Goal: Check status: Check status

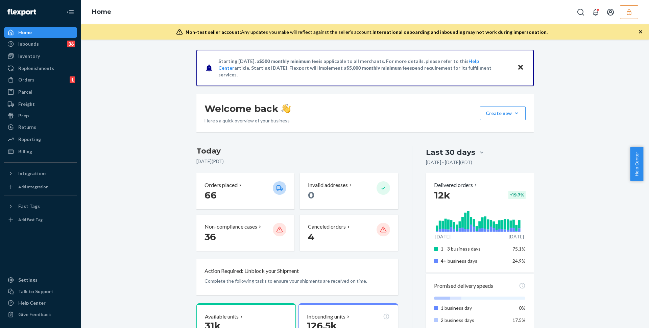
click at [629, 12] on icon "button" at bounding box center [629, 12] width 7 height 7
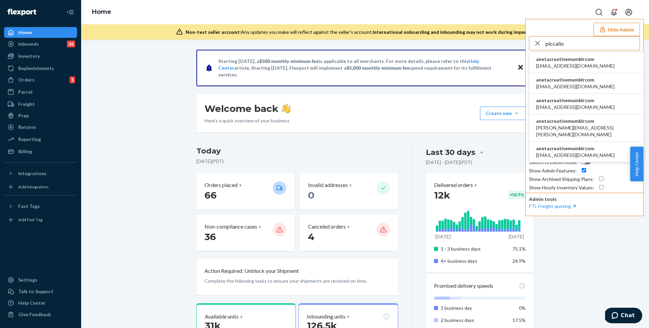
type input "piccalio"
click at [563, 66] on span "aleksa@piccalio.com" at bounding box center [575, 66] width 78 height 7
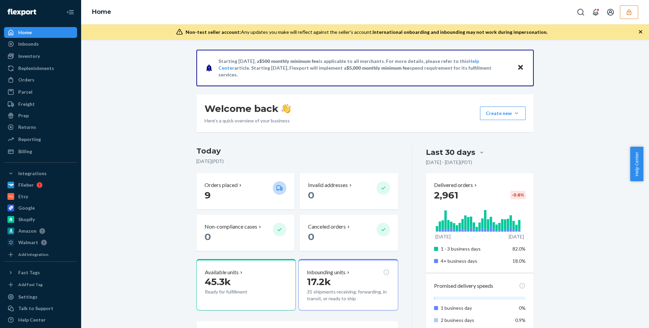
click at [632, 8] on button "button" at bounding box center [629, 12] width 18 height 14
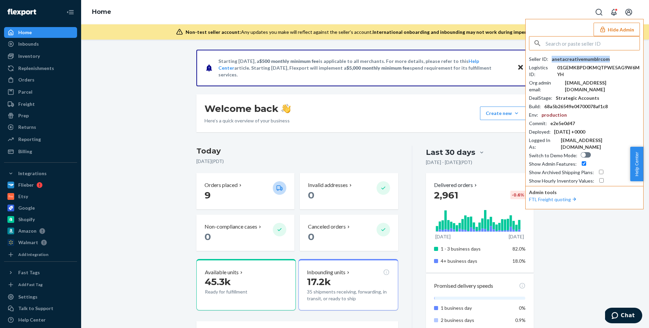
click at [577, 58] on div "anetacreativemumblrcom" at bounding box center [581, 59] width 58 height 7
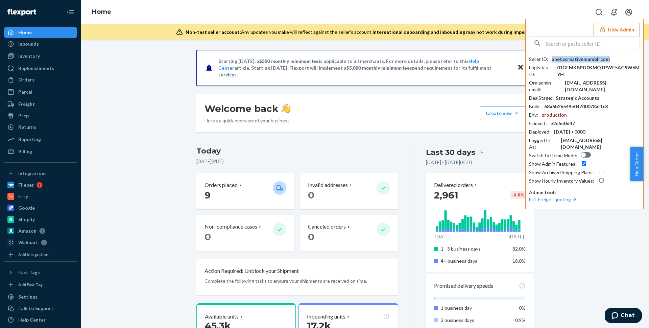
click at [606, 29] on icon "button" at bounding box center [602, 29] width 7 height 7
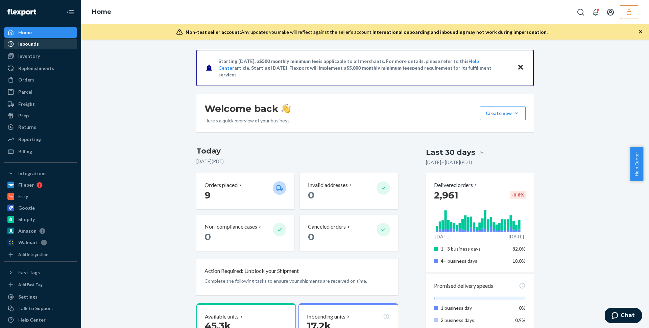
click at [29, 48] on div "Inbounds" at bounding box center [41, 43] width 72 height 9
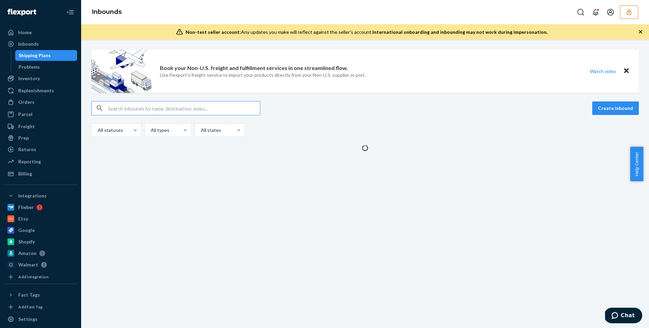
click at [153, 110] on input "text" at bounding box center [184, 108] width 152 height 14
type input "DXJ9SPQ7KQ5"
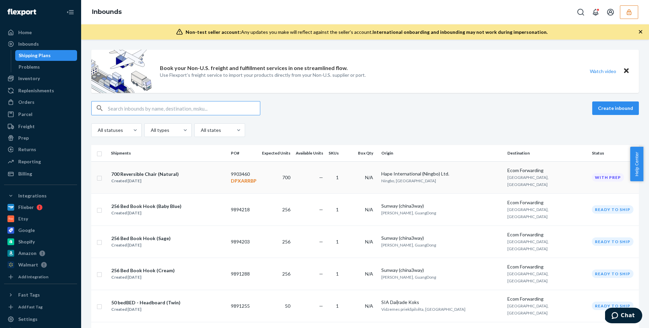
click at [214, 170] on div "700 Reversible Chair (Natural) Created Aug 18, 2025" at bounding box center [168, 177] width 115 height 14
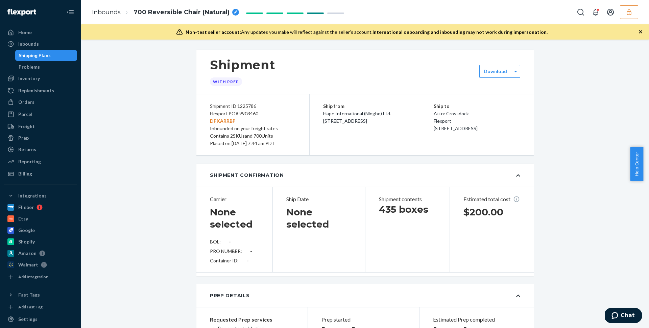
click at [298, 210] on h1 "None selected" at bounding box center [318, 218] width 65 height 24
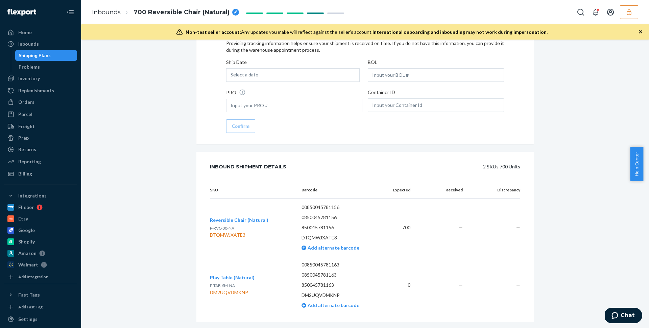
scroll to position [1038, 0]
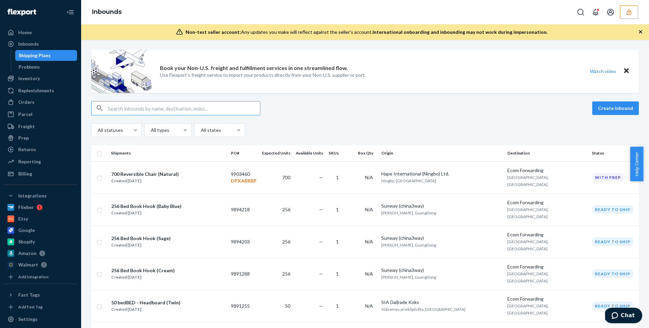
click at [216, 106] on input "text" at bounding box center [184, 108] width 152 height 14
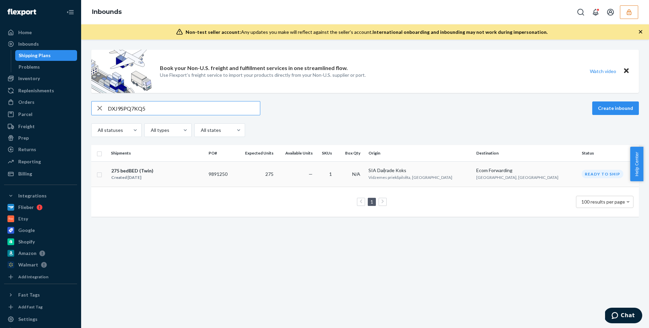
type input "DXJ9SPQ7KQ5"
click at [276, 170] on td "275" at bounding box center [255, 173] width 41 height 25
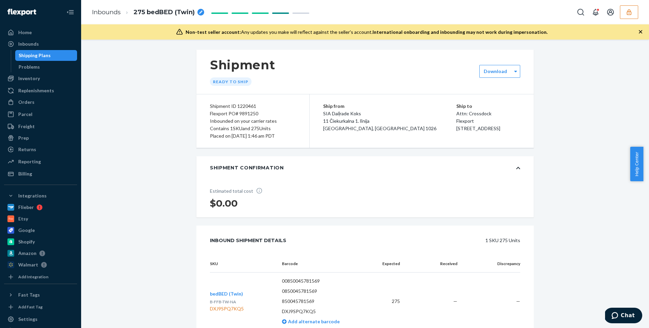
click at [40, 54] on div "Shipping Plans" at bounding box center [35, 55] width 32 height 7
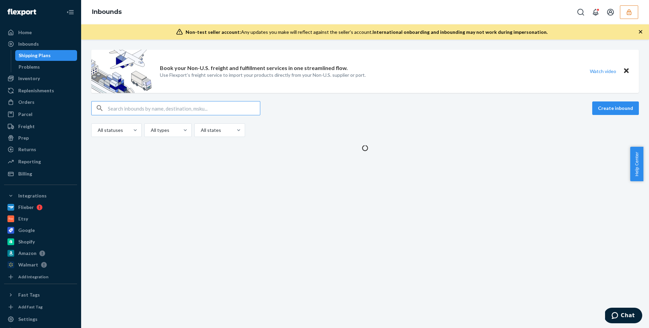
click at [162, 104] on input "text" at bounding box center [184, 108] width 152 height 14
click at [162, 108] on input "text" at bounding box center [184, 108] width 152 height 14
type input "DSBG84WYW5"
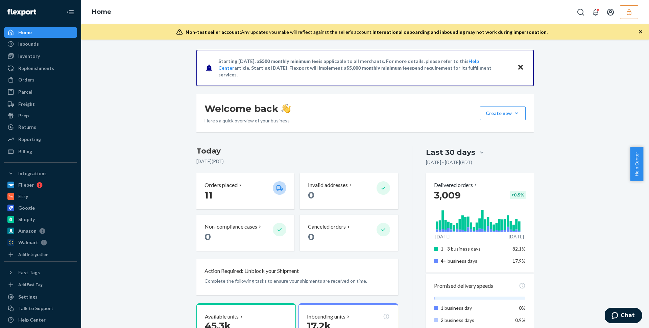
click at [624, 8] on button "button" at bounding box center [629, 12] width 18 height 14
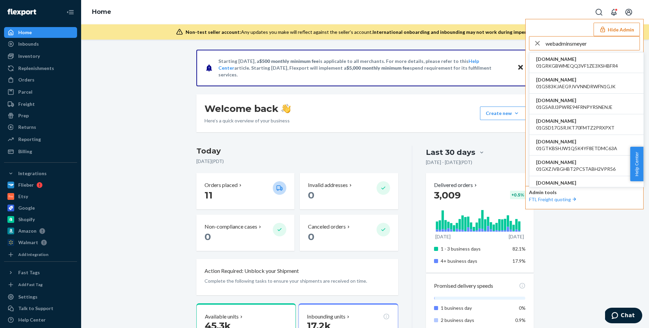
type input "webadminsmeyer"
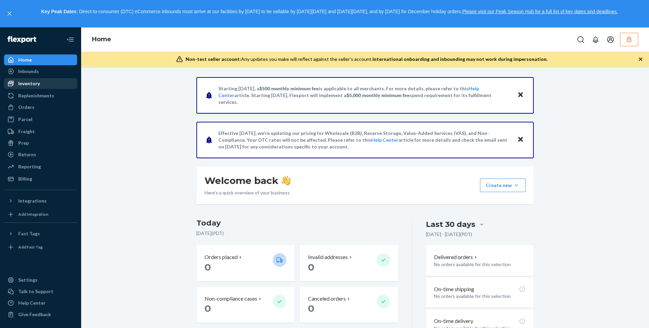
click at [20, 83] on div "Inventory" at bounding box center [29, 83] width 22 height 7
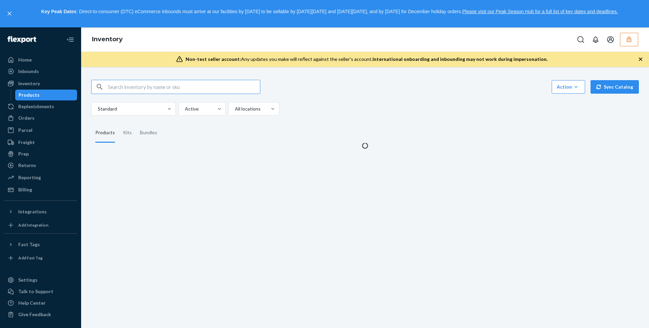
click at [157, 86] on input "text" at bounding box center [184, 87] width 152 height 14
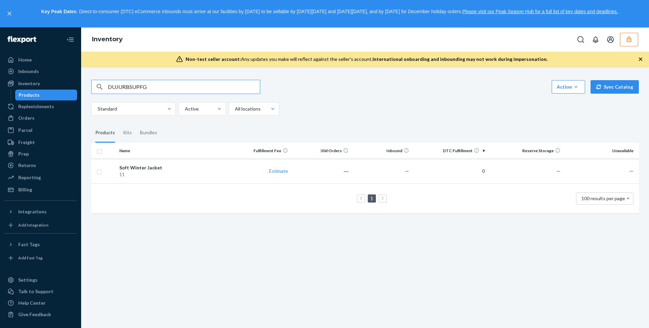
type input "DUJURBSUPFG"
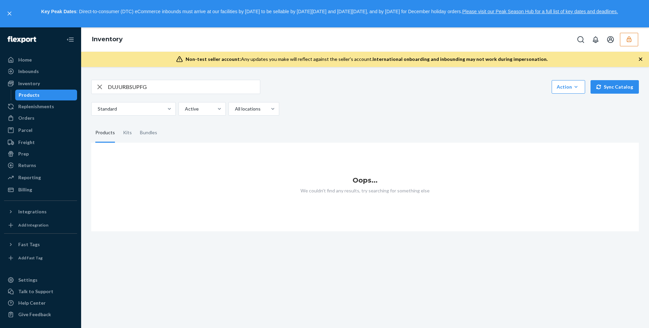
click at [635, 36] on button "button" at bounding box center [629, 40] width 18 height 14
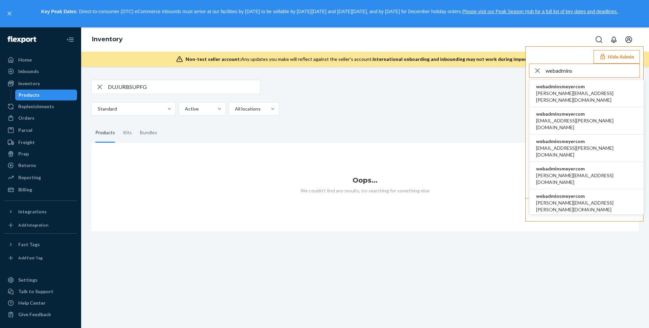
type input "webadmins"
click at [587, 87] on li "webadminsmeyercom anitam@meyer.com" at bounding box center [586, 93] width 114 height 27
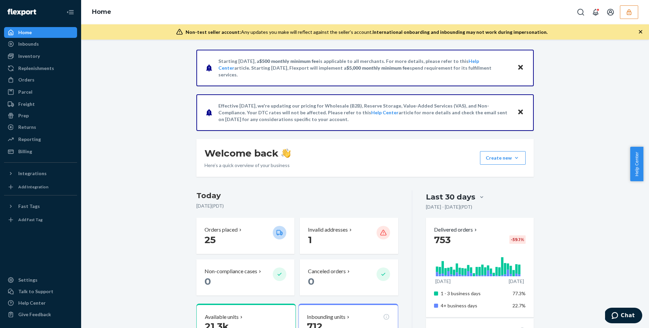
click at [29, 57] on div "Inventory" at bounding box center [29, 56] width 22 height 7
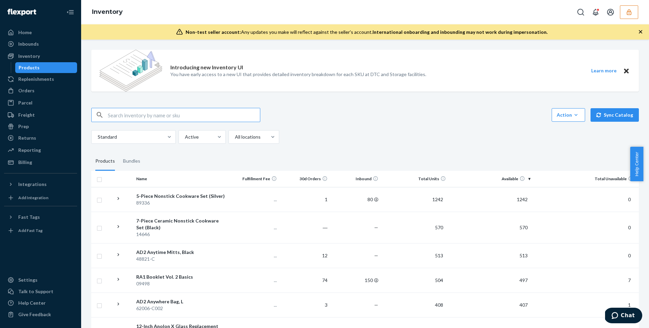
paste input "DPLS2AGHWLS"
type input "DPLS2AGHWLS"
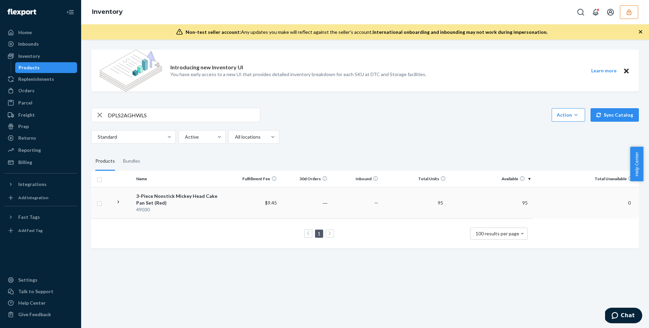
click at [212, 206] on div "49030" at bounding box center [181, 209] width 90 height 7
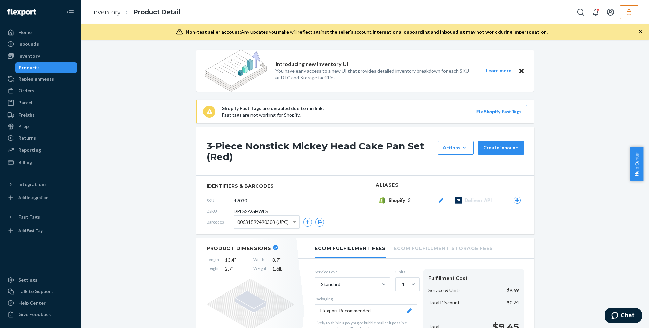
click at [44, 68] on div "Products" at bounding box center [46, 67] width 61 height 9
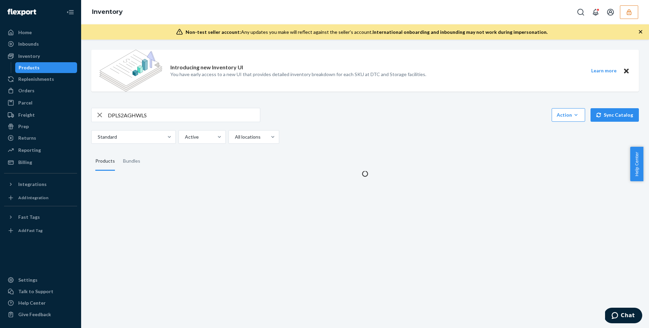
click at [44, 68] on div "Products" at bounding box center [46, 67] width 61 height 9
click at [138, 117] on input "DPLS2AGHWLS" at bounding box center [184, 115] width 152 height 14
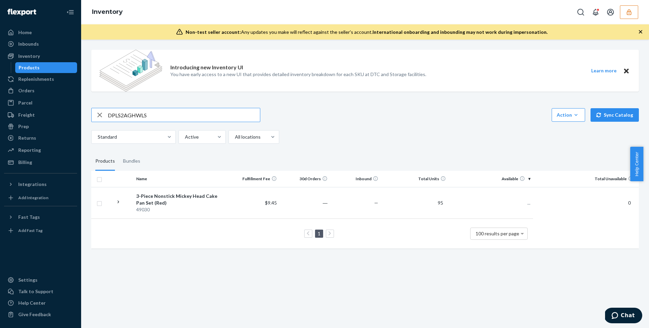
paste input "STLTFZVM4L"
type input "DSTLTFZVM4L"
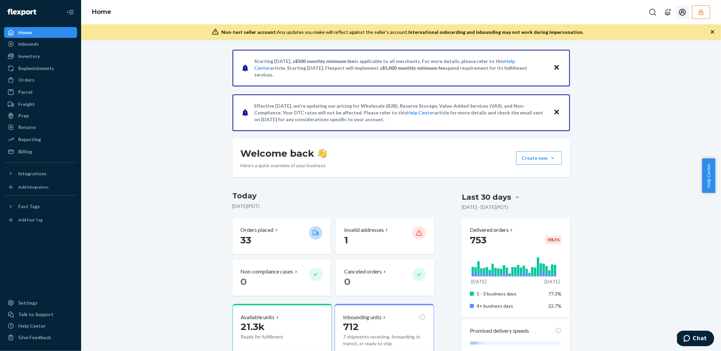
click at [707, 14] on button "button" at bounding box center [701, 12] width 18 height 14
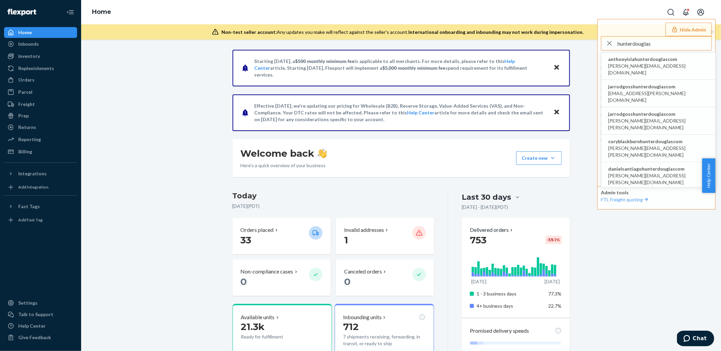
type input "hunterdouglas"
click at [653, 90] on span "[EMAIL_ADDRESS][PERSON_NAME][DOMAIN_NAME]" at bounding box center [658, 97] width 101 height 14
click at [653, 95] on div "Strategic Accounts" at bounding box center [650, 98] width 44 height 7
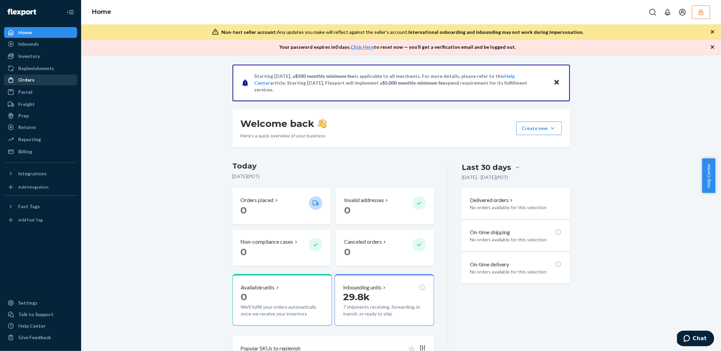
click at [19, 83] on div "Orders" at bounding box center [41, 79] width 72 height 9
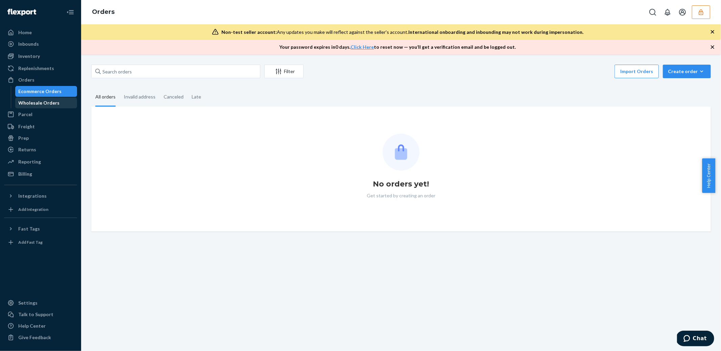
click at [31, 104] on div "Wholesale Orders" at bounding box center [39, 102] width 41 height 7
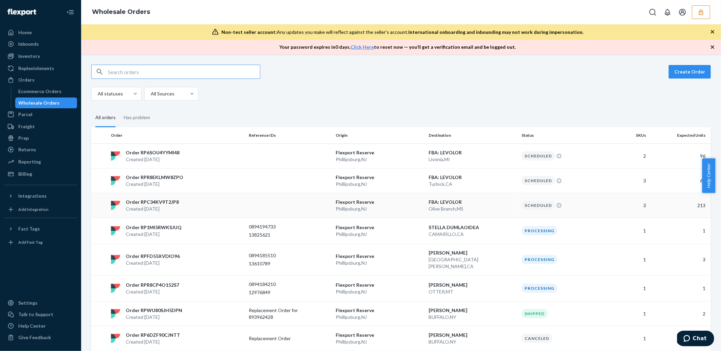
click at [256, 207] on td at bounding box center [289, 205] width 87 height 25
click at [328, 197] on td at bounding box center [289, 205] width 87 height 25
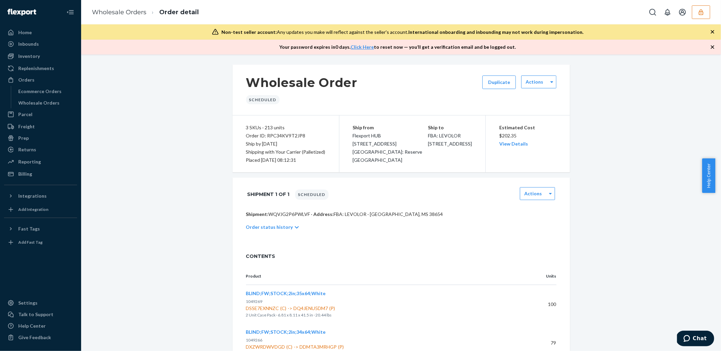
scroll to position [74, 0]
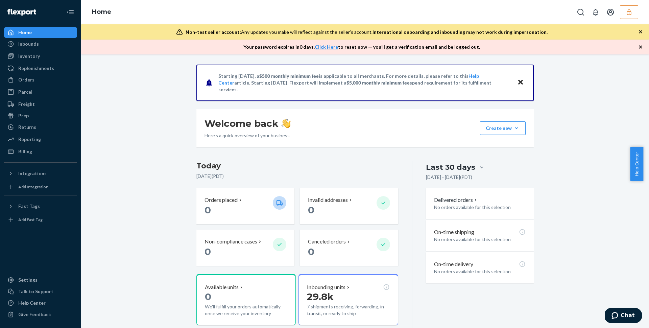
click at [628, 11] on icon "button" at bounding box center [629, 12] width 4 height 6
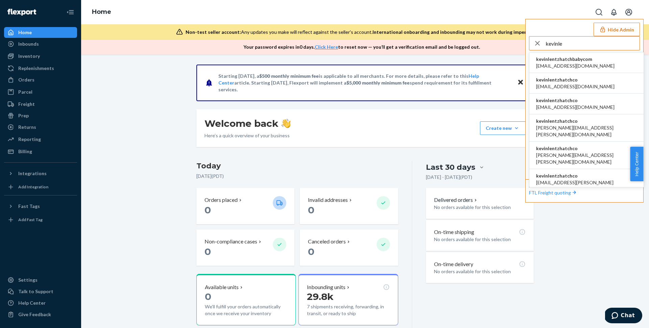
type input "kevinle"
click at [572, 80] on span "kevinlentzhatchco" at bounding box center [575, 79] width 78 height 7
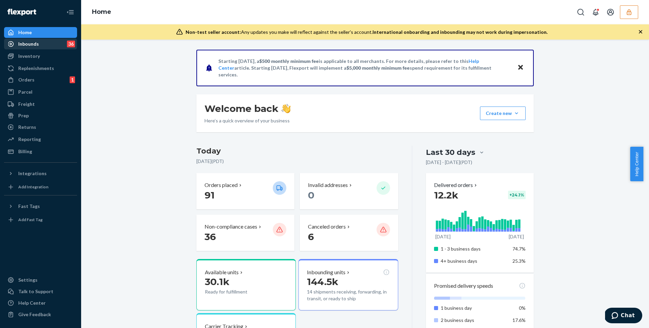
click at [26, 46] on div "Inbounds" at bounding box center [28, 44] width 21 height 7
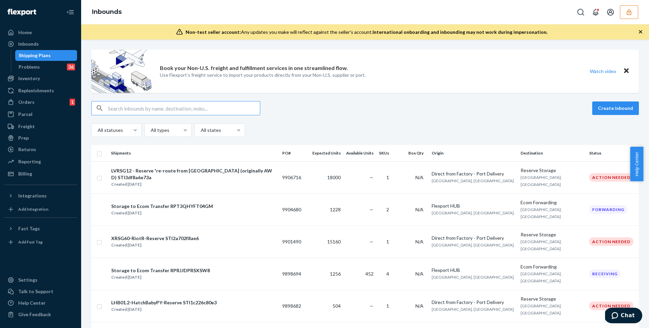
click at [163, 103] on input "text" at bounding box center [184, 108] width 152 height 14
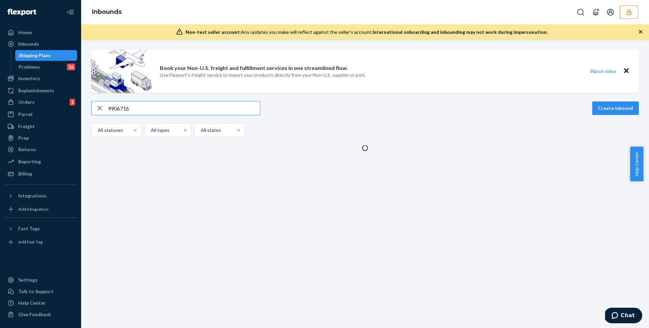
type input "9906716"
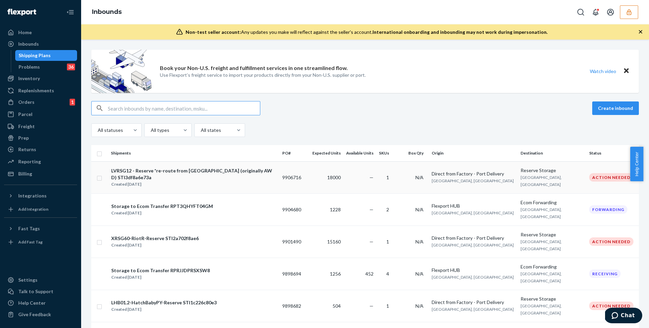
click at [208, 181] on div "Created [DATE]" at bounding box center [193, 184] width 165 height 7
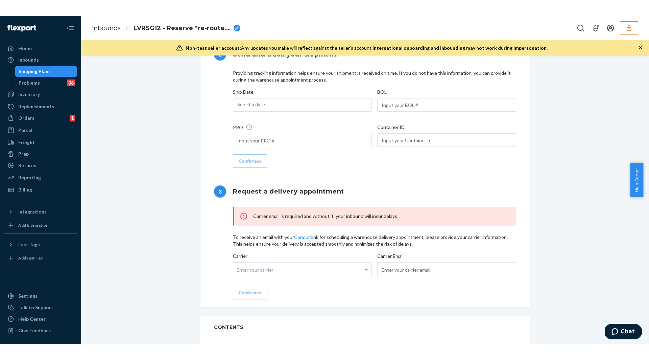
scroll to position [528, 0]
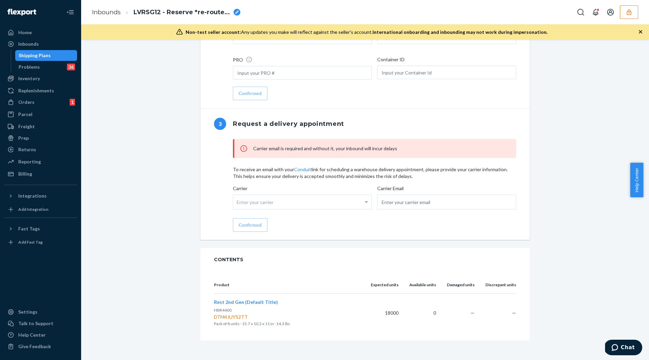
drag, startPoint x: 127, startPoint y: 34, endPoint x: 140, endPoint y: 55, distance: 23.9
click at [128, 36] on div "Non-test seller account: Any updates you make will reflect against the seller's…" at bounding box center [365, 31] width 568 height 15
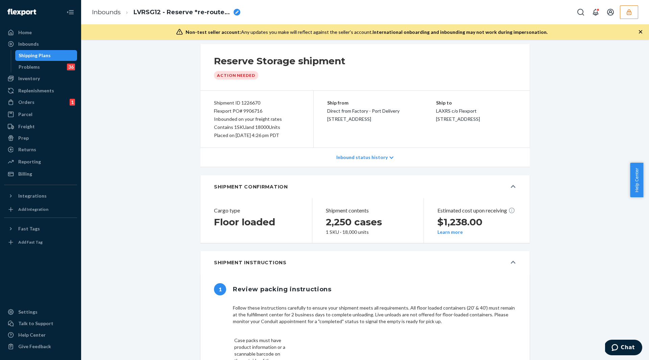
scroll to position [0, 0]
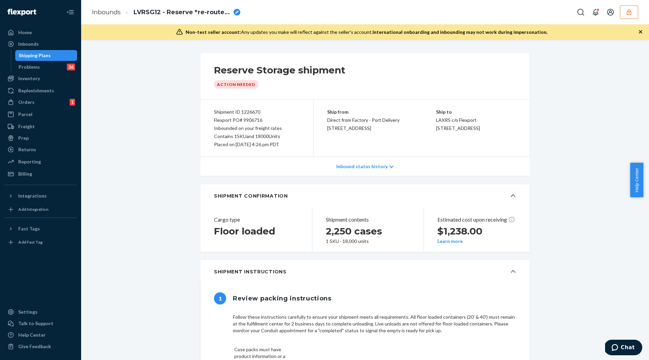
click at [59, 56] on div "Shipping Plans" at bounding box center [46, 55] width 61 height 9
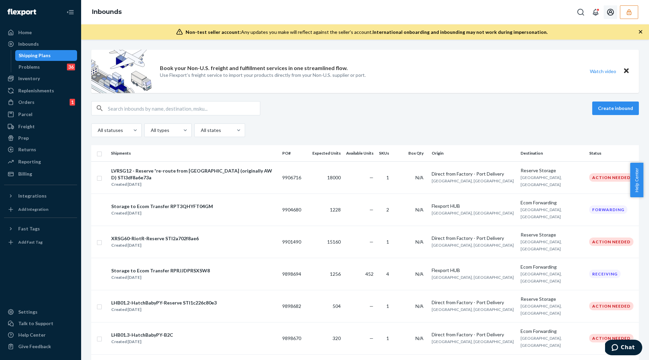
click at [624, 14] on button "button" at bounding box center [629, 12] width 18 height 14
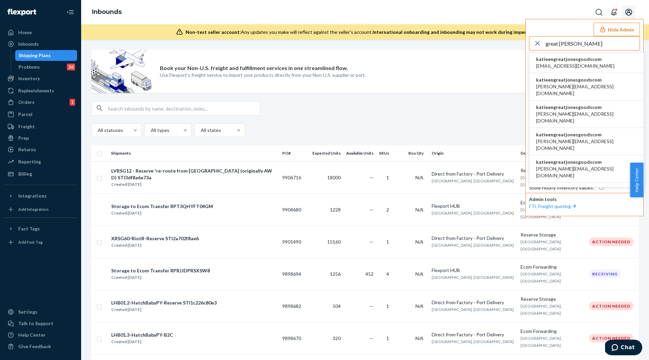
type input "great [PERSON_NAME]"
click at [560, 65] on span "[EMAIL_ADDRESS][DOMAIN_NAME]" at bounding box center [575, 66] width 78 height 7
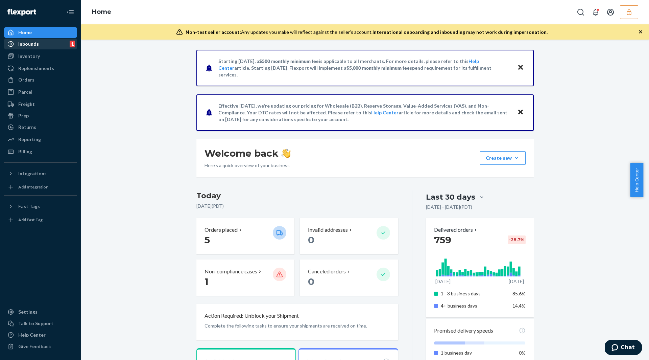
click at [33, 48] on div "Inbounds 1" at bounding box center [41, 43] width 72 height 9
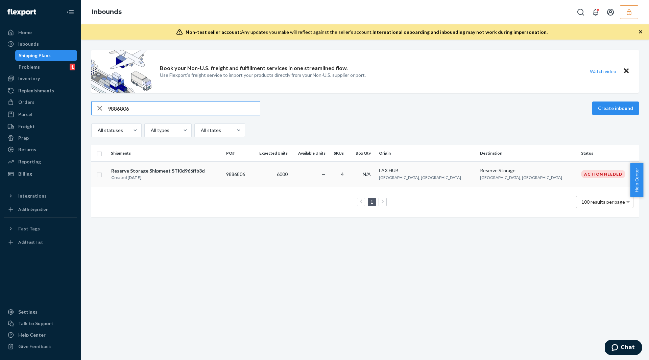
type input "9886806"
click at [252, 175] on td "9886806" at bounding box center [237, 173] width 28 height 25
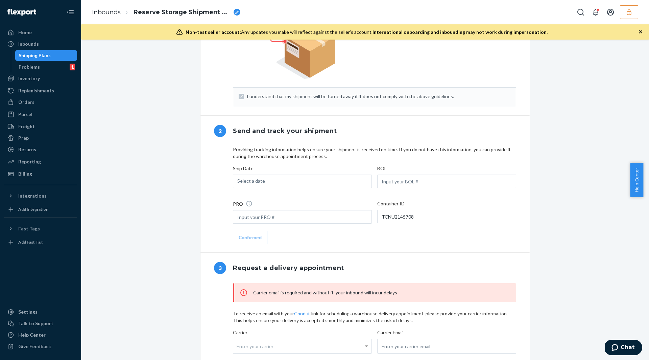
scroll to position [351, 0]
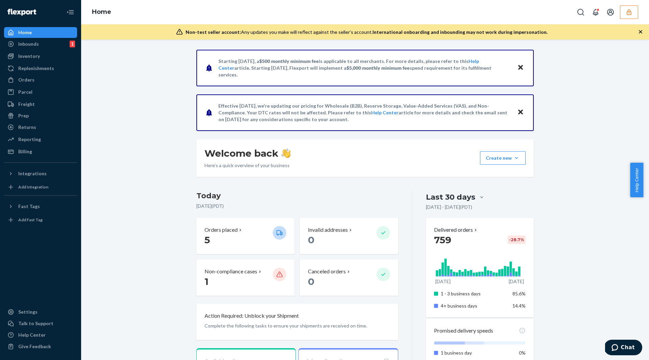
click at [632, 14] on icon "button" at bounding box center [629, 12] width 7 height 7
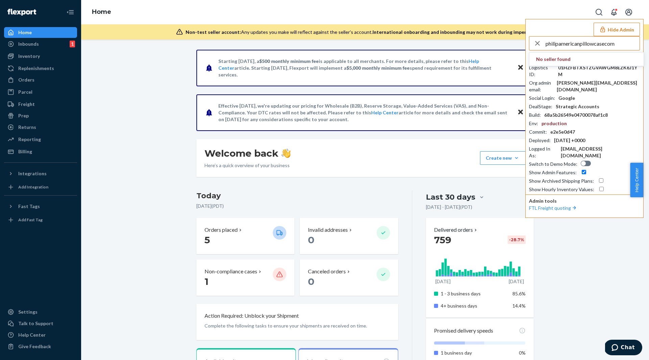
type input "philipamericanpillowcasecom"
click at [569, 68] on span "[EMAIL_ADDRESS][DOMAIN_NAME]" at bounding box center [575, 66] width 78 height 7
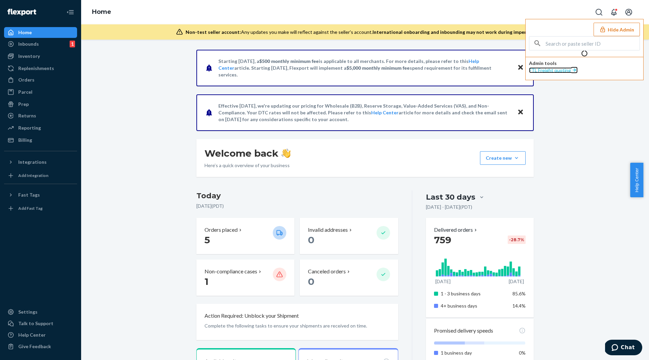
click at [569, 68] on link "FTL Freight quoting" at bounding box center [553, 70] width 49 height 6
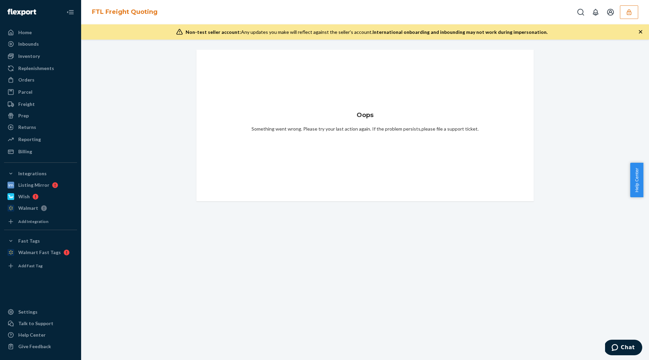
click at [630, 15] on icon "button" at bounding box center [629, 12] width 7 height 7
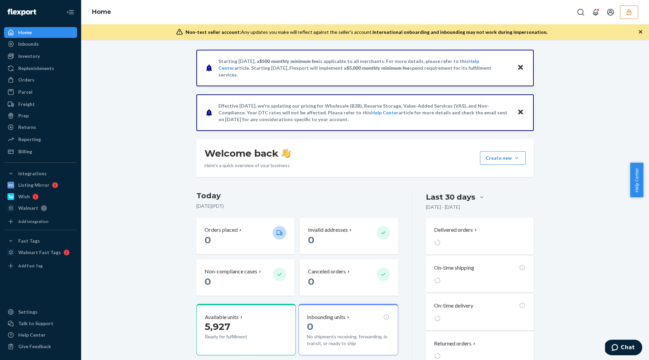
click at [470, 195] on div "Last 30 days" at bounding box center [450, 197] width 49 height 10
click at [441, 197] on input "Last 30 days" at bounding box center [441, 197] width 0 height 0
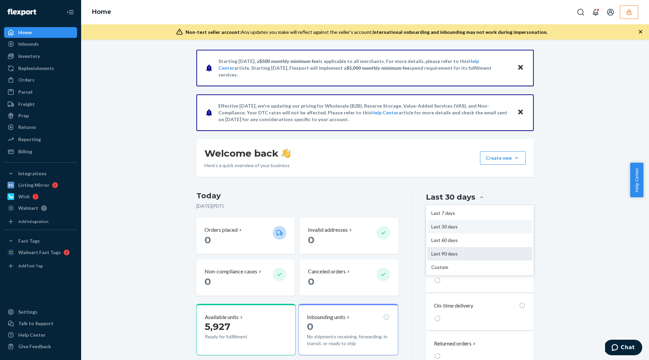
click at [459, 255] on div "Last 90 days" at bounding box center [479, 254] width 105 height 14
click at [441, 197] on input "option Last 90 days focused, 4 of 5. 5 results available. Use Up and Down to ch…" at bounding box center [441, 197] width 0 height 0
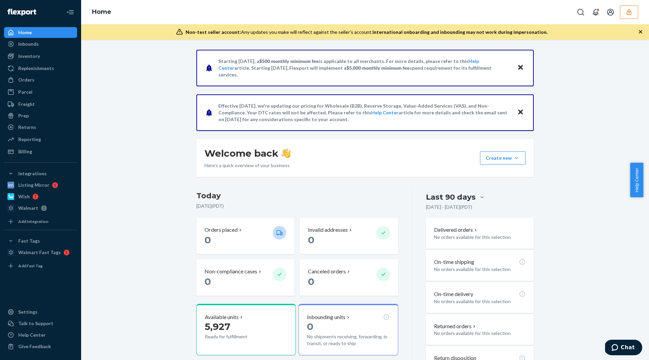
click at [457, 199] on div "Last 90 days" at bounding box center [451, 197] width 50 height 10
click at [442, 197] on input "option Last 90 days, selected. 0 results available. Select is focused , press D…" at bounding box center [442, 197] width 0 height 0
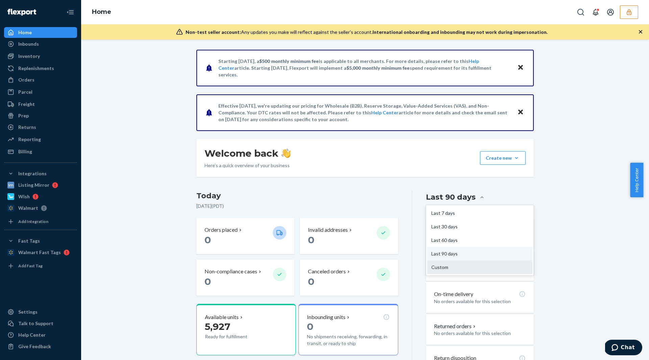
click at [451, 263] on div "Custom" at bounding box center [479, 267] width 105 height 14
click at [442, 197] on input "option Last 90 days, selected. option Custom focused, 5 of 5. 5 results availab…" at bounding box center [442, 197] width 0 height 0
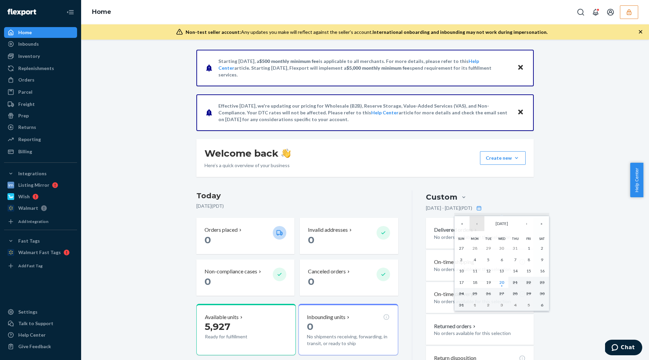
click at [474, 223] on button "‹" at bounding box center [477, 223] width 15 height 15
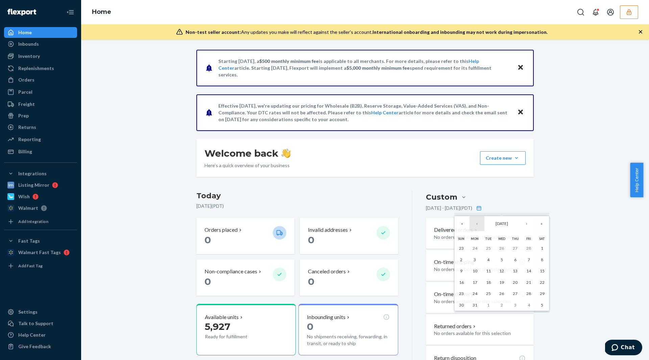
click at [474, 223] on button "‹" at bounding box center [477, 223] width 15 height 15
click at [506, 247] on button "1" at bounding box center [502, 247] width 14 height 11
click at [545, 264] on div "Starting [DATE], a $500 monthly minimum fee is applicable to all merchants. For…" at bounding box center [365, 338] width 558 height 576
